Goal: Information Seeking & Learning: Learn about a topic

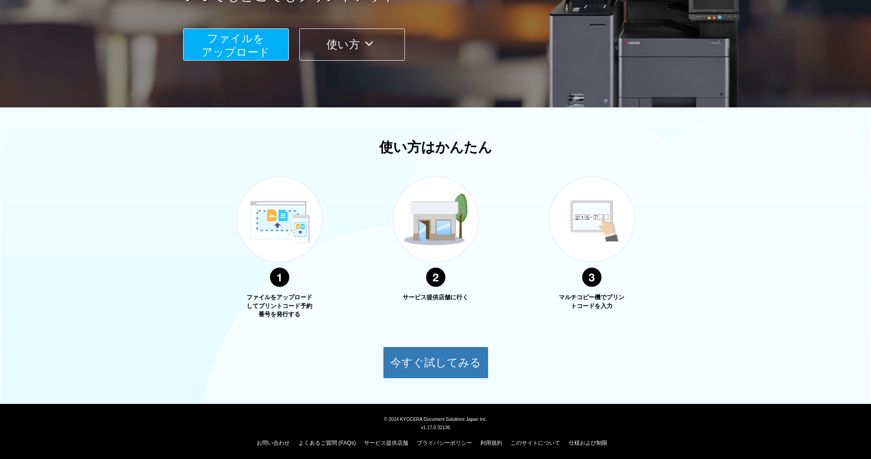
scroll to position [193, 0]
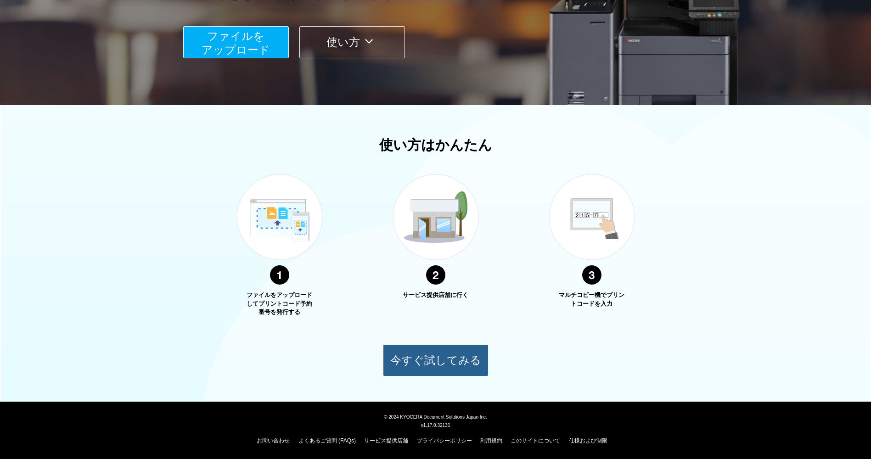
click at [430, 358] on button "今すぐ試してみる" at bounding box center [436, 360] width 106 height 32
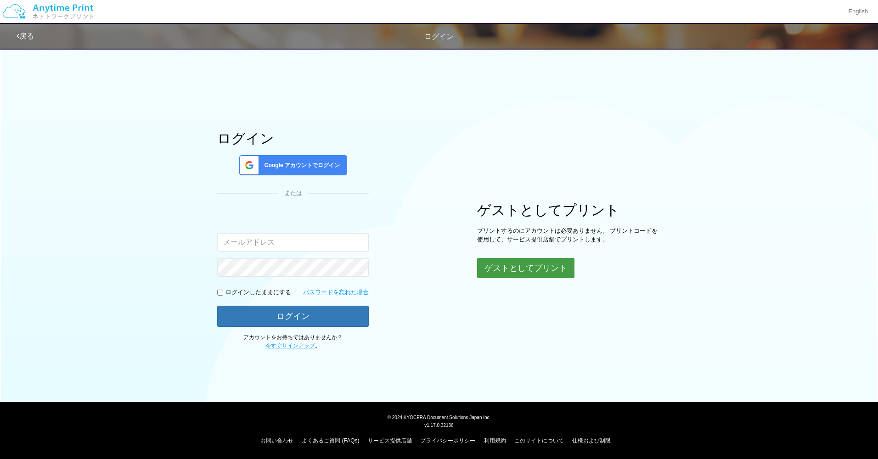
click at [533, 268] on button "ゲストとしてプリント" at bounding box center [525, 268] width 97 height 20
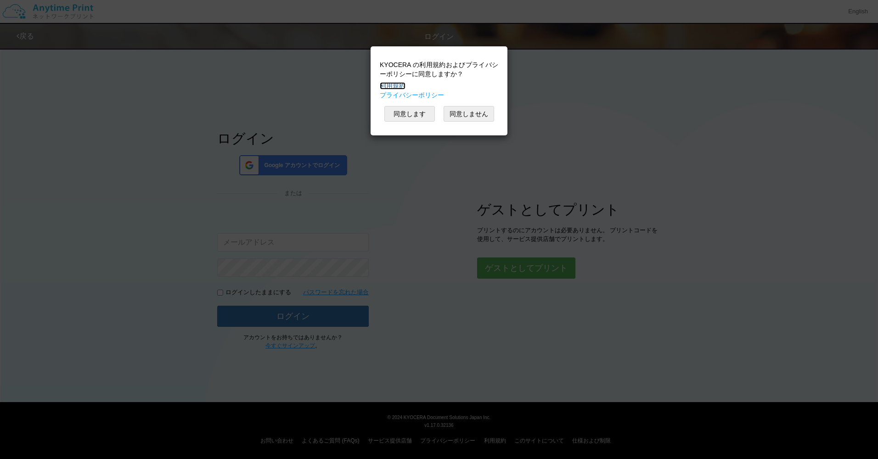
click at [396, 82] on link "利用規約" at bounding box center [393, 85] width 26 height 7
drag, startPoint x: 389, startPoint y: 112, endPoint x: 405, endPoint y: 122, distance: 19.1
click at [388, 112] on button "同意します" at bounding box center [409, 114] width 50 height 16
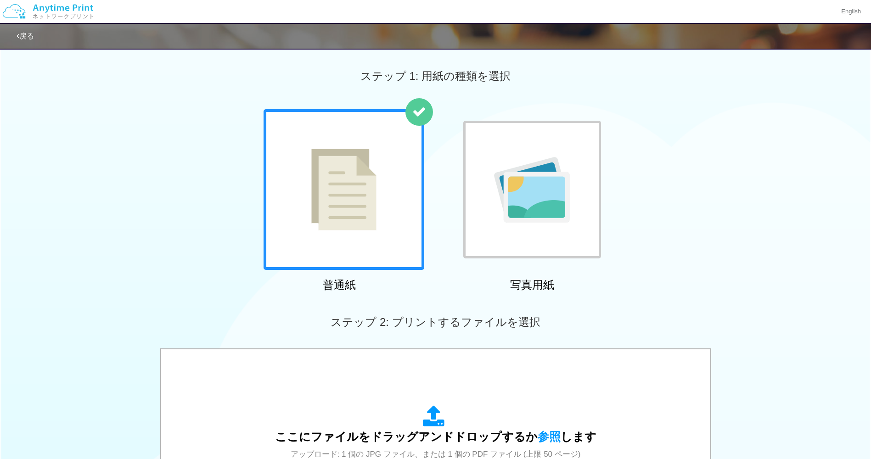
click at [491, 219] on div at bounding box center [532, 190] width 138 height 138
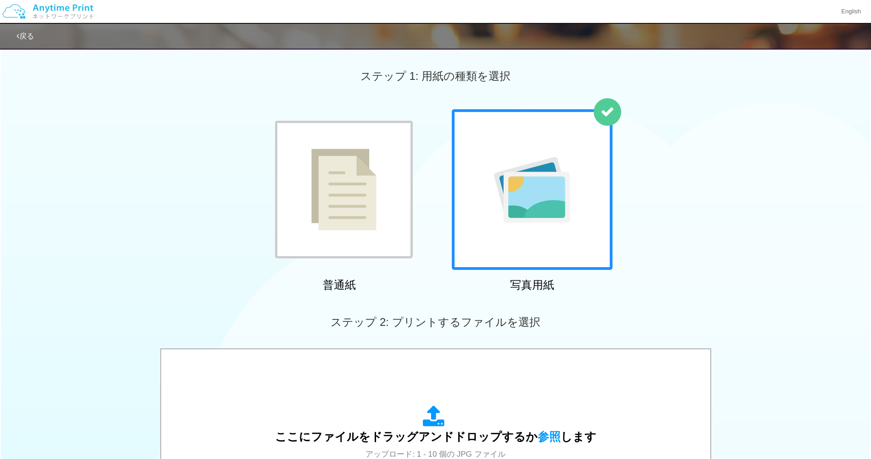
click at [345, 186] on img at bounding box center [343, 190] width 65 height 82
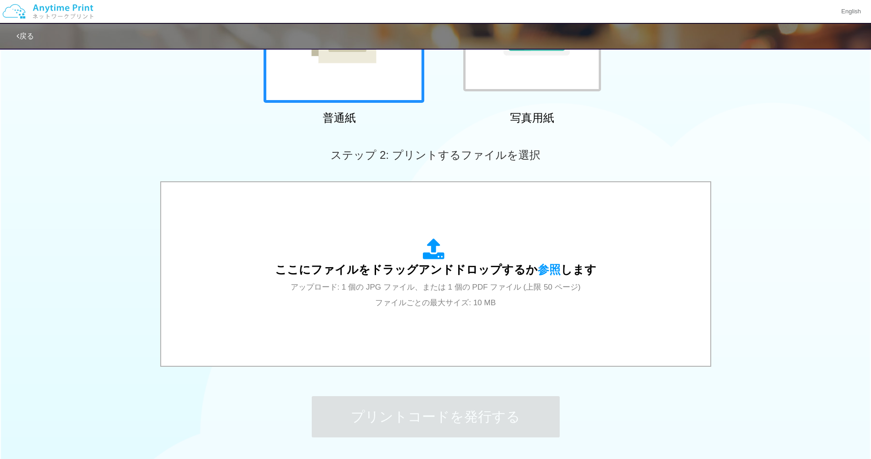
scroll to position [239, 0]
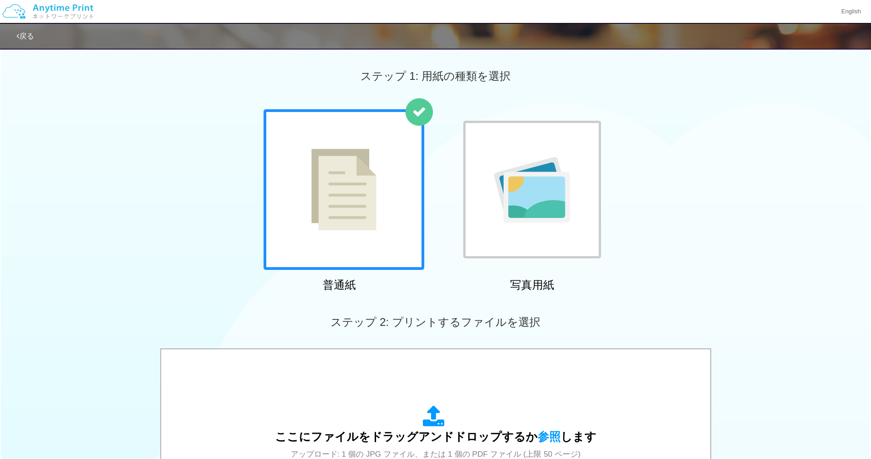
drag, startPoint x: 140, startPoint y: 261, endPoint x: 95, endPoint y: 118, distance: 149.8
click at [24, 38] on link "戻る" at bounding box center [25, 36] width 17 height 8
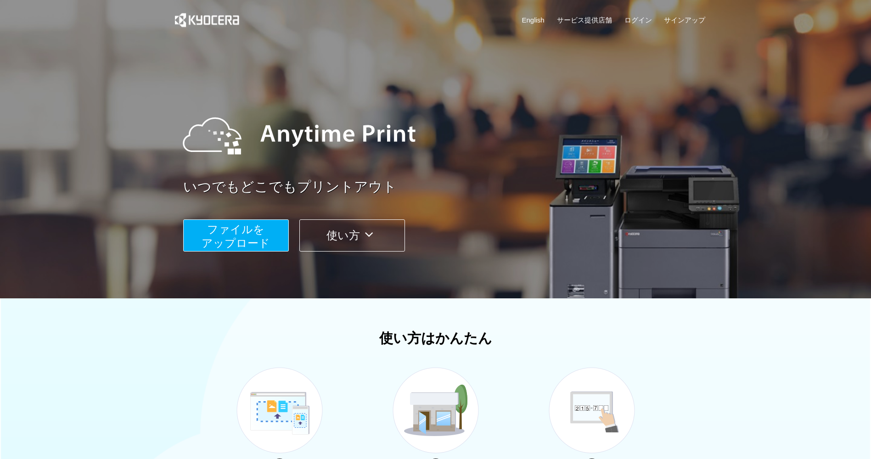
click at [363, 234] on icon at bounding box center [369, 235] width 18 height 14
drag, startPoint x: 702, startPoint y: 269, endPoint x: 725, endPoint y: 46, distance: 223.8
click at [604, 13] on div "English サービス提供店舗 ログイン サインアップ" at bounding box center [436, 22] width 540 height 45
click at [600, 15] on link "サービス提供店舗" at bounding box center [584, 20] width 55 height 10
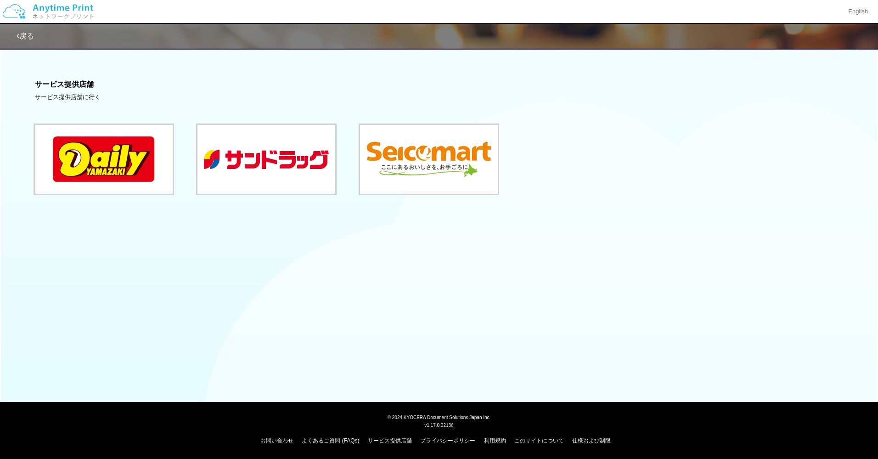
click at [67, 95] on div "サービス提供店舗に行く" at bounding box center [438, 97] width 807 height 9
click at [134, 179] on button at bounding box center [104, 159] width 138 height 69
click at [240, 166] on button at bounding box center [266, 159] width 138 height 69
click at [458, 166] on button at bounding box center [429, 159] width 138 height 69
click at [297, 236] on div "戻る サービス提供店舗 サービス提供店舗に行く" at bounding box center [439, 130] width 878 height 261
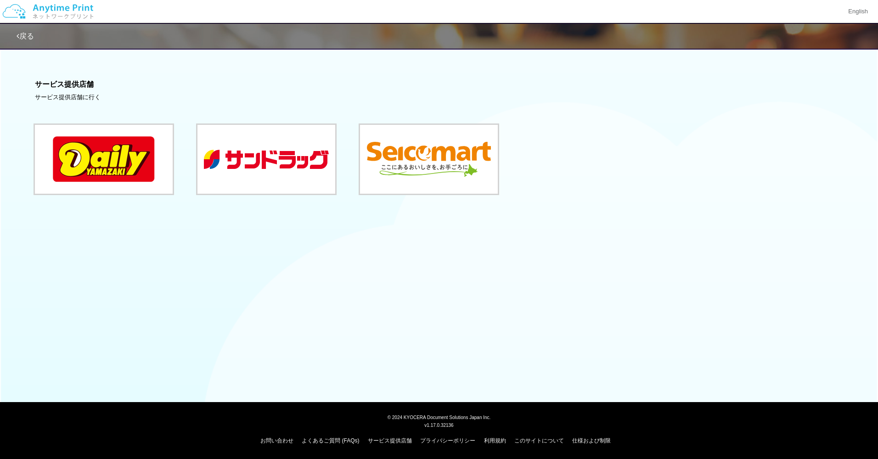
drag, startPoint x: 408, startPoint y: 262, endPoint x: 401, endPoint y: 388, distance: 126.8
drag, startPoint x: 411, startPoint y: 314, endPoint x: 376, endPoint y: 161, distance: 157.3
click at [26, 36] on link "戻る" at bounding box center [25, 36] width 17 height 8
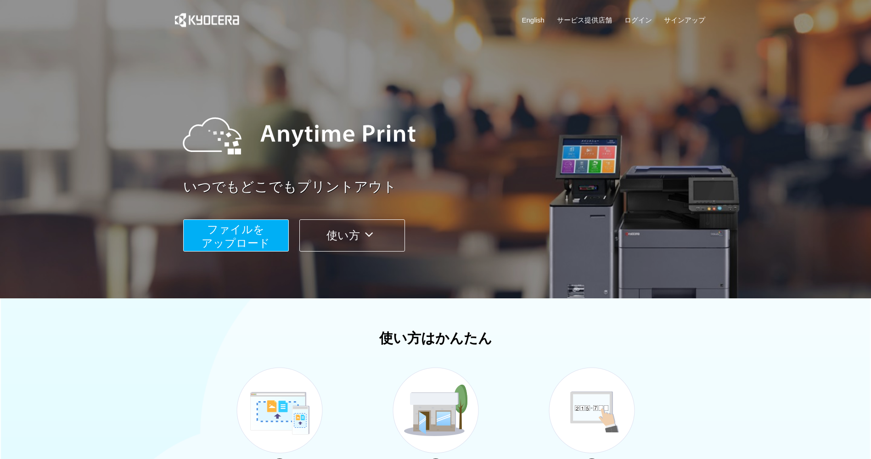
drag, startPoint x: 716, startPoint y: 319, endPoint x: 710, endPoint y: 147, distance: 172.2
click at [684, 22] on link "サインアップ" at bounding box center [684, 20] width 41 height 10
click at [358, 240] on button "使い方" at bounding box center [352, 235] width 106 height 32
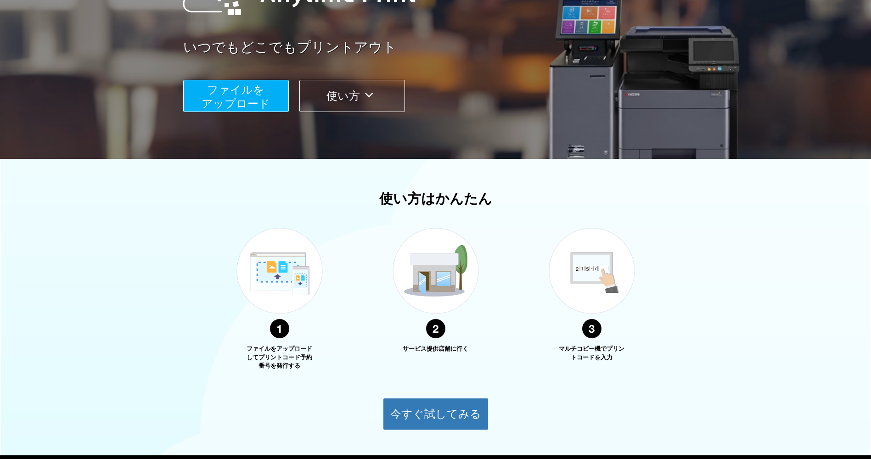
scroll to position [193, 0]
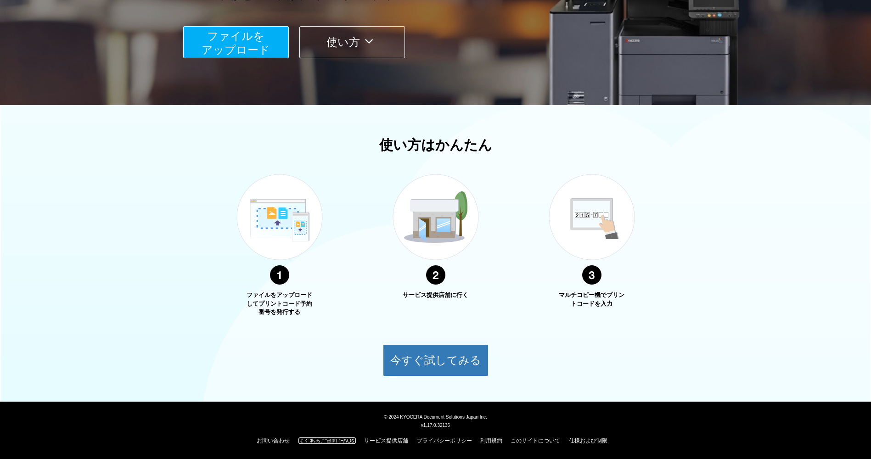
click at [313, 439] on link "よくあるご質問 (FAQs)" at bounding box center [326, 440] width 57 height 6
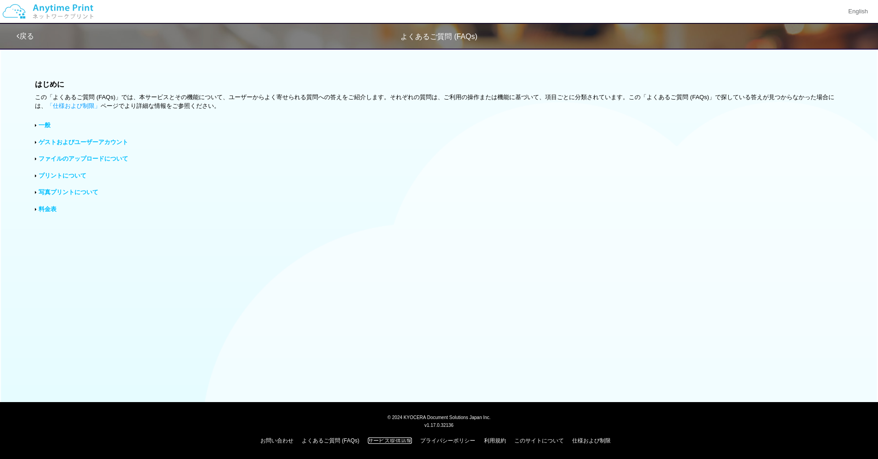
click at [388, 442] on link "サービス提供店舗" at bounding box center [390, 440] width 44 height 6
click at [50, 211] on link "料金表" at bounding box center [48, 209] width 18 height 7
click at [90, 162] on link "ファイルのアップロードについて" at bounding box center [83, 158] width 89 height 7
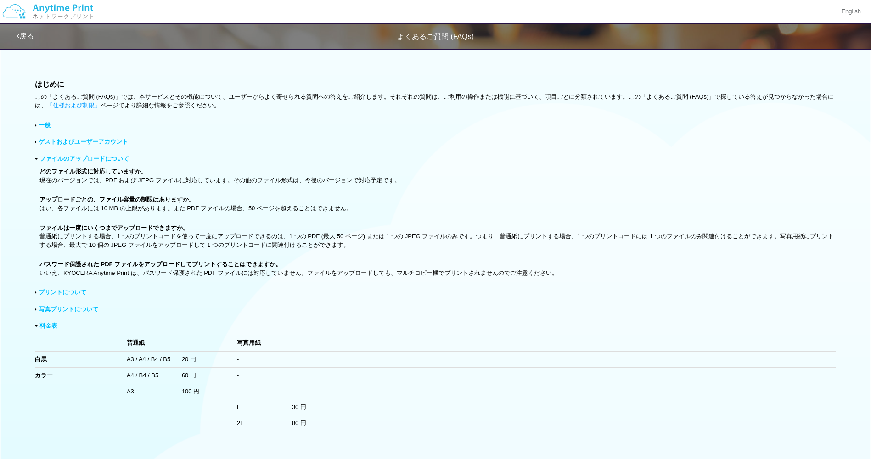
click at [102, 142] on link "ゲストおよびユーザーアカウント" at bounding box center [83, 141] width 89 height 7
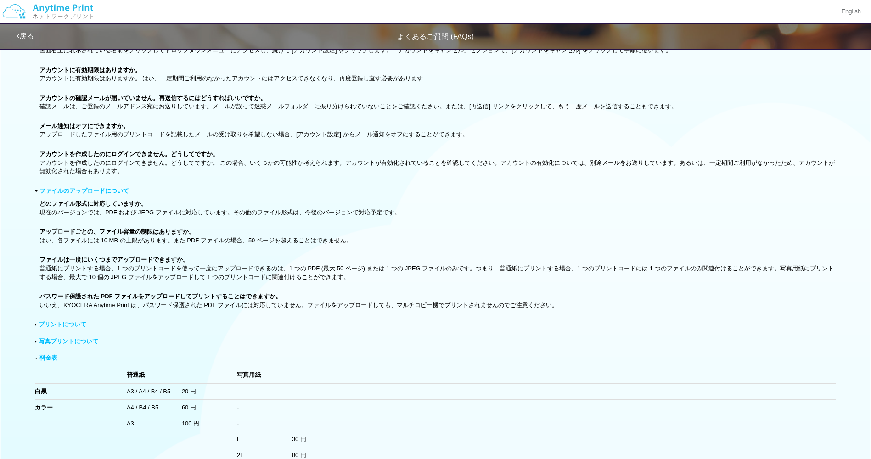
drag, startPoint x: 432, startPoint y: 151, endPoint x: 432, endPoint y: 196, distance: 45.9
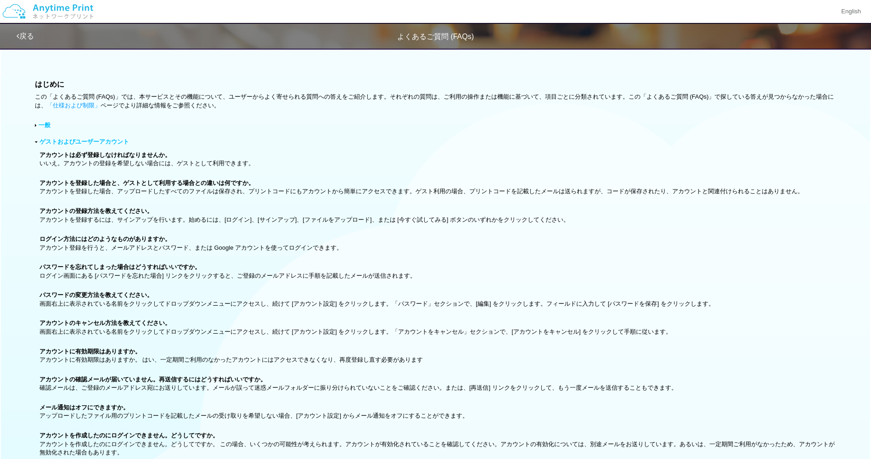
drag, startPoint x: 463, startPoint y: 273, endPoint x: 493, endPoint y: 53, distance: 221.5
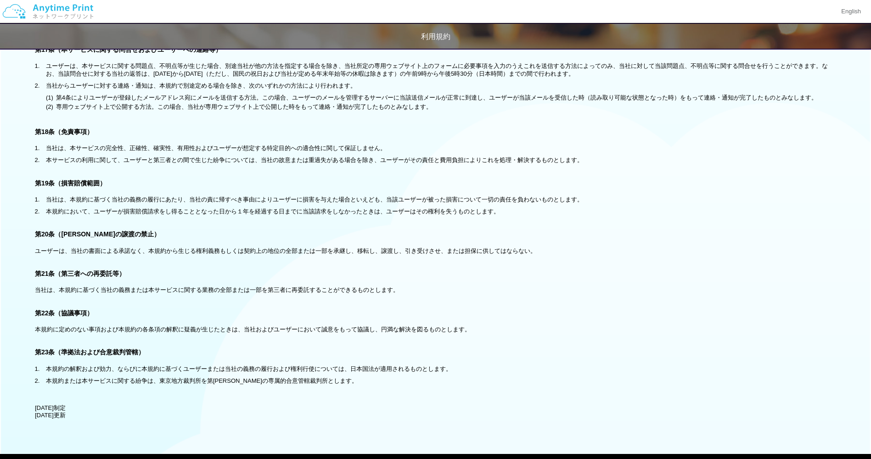
scroll to position [1574, 0]
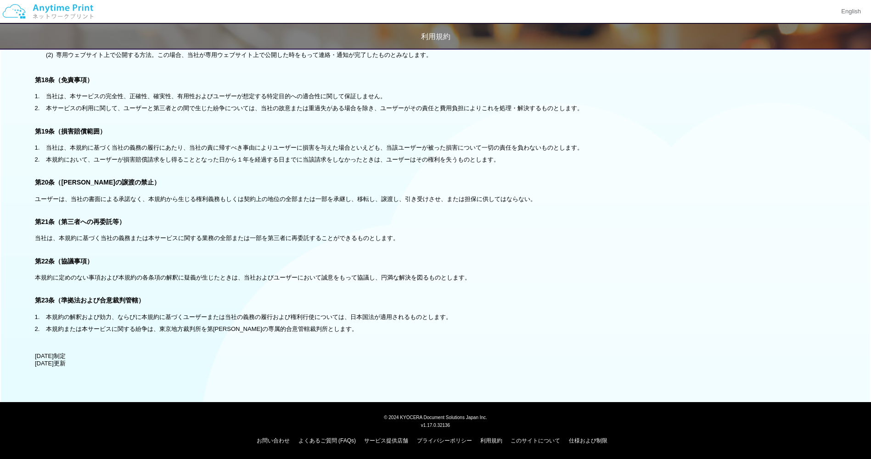
click at [624, 181] on h4 "第20条（[PERSON_NAME]の譲渡の禁止）" at bounding box center [435, 182] width 801 height 7
